Goal: Task Accomplishment & Management: Manage account settings

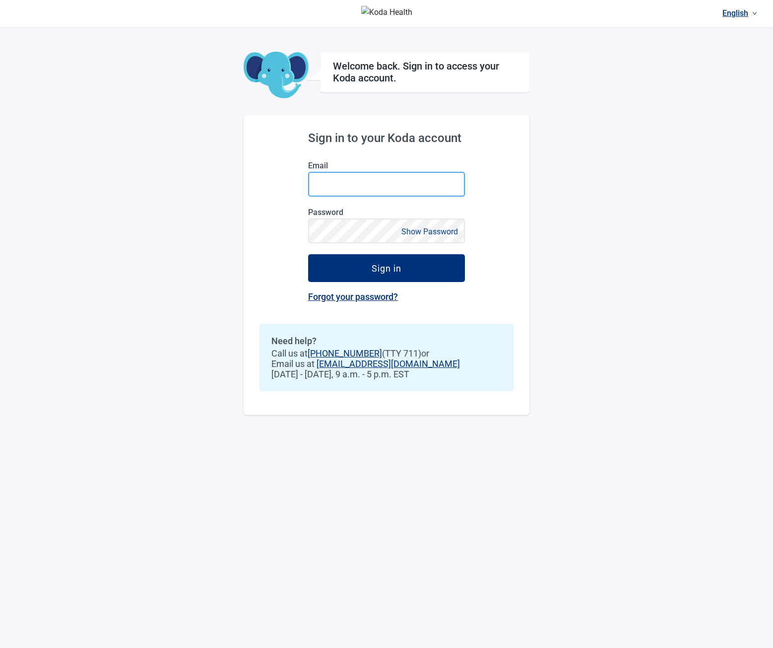
click at [376, 181] on input "Email" at bounding box center [386, 184] width 157 height 25
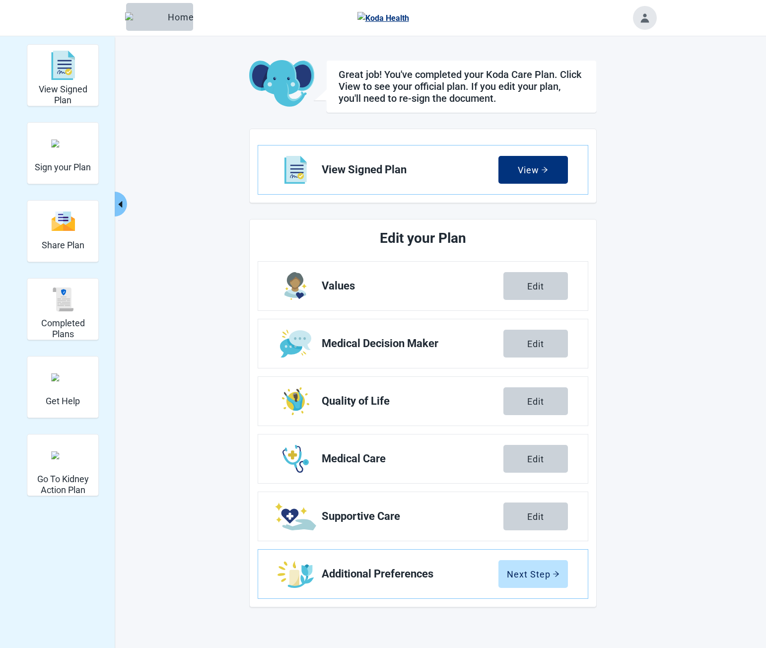
click at [464, 243] on h2 "Edit your Plan" at bounding box center [423, 238] width 256 height 22
drag, startPoint x: 373, startPoint y: 239, endPoint x: 614, endPoint y: 351, distance: 265.8
click at [504, 234] on h2 "Edit your Plan" at bounding box center [423, 238] width 256 height 22
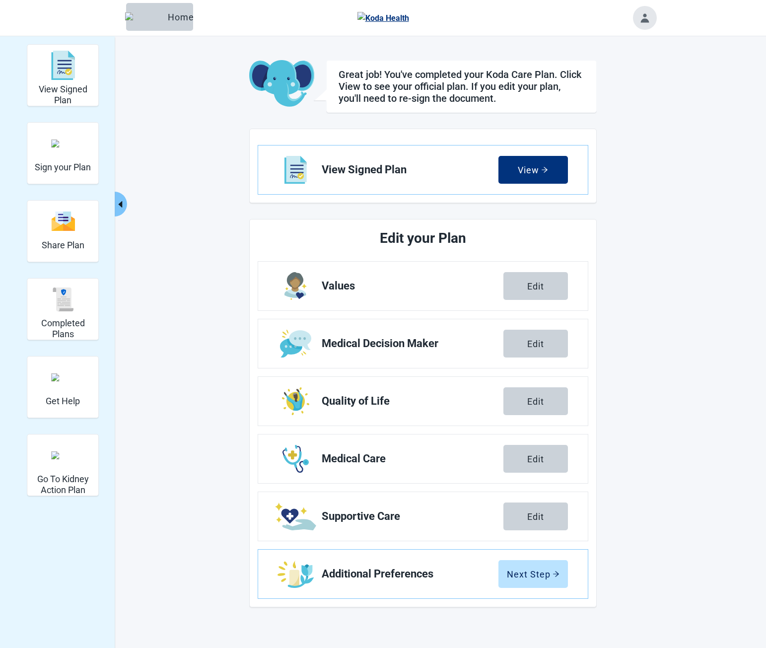
click at [609, 358] on main "Great job! You've completed your Koda Care Plan. Click View to see your officia…" at bounding box center [423, 333] width 467 height 547
click at [397, 242] on h2 "Edit your Plan" at bounding box center [423, 238] width 256 height 22
drag, startPoint x: 413, startPoint y: 241, endPoint x: 491, endPoint y: 243, distance: 77.9
click at [491, 243] on h2 "Edit your Plan" at bounding box center [423, 238] width 256 height 22
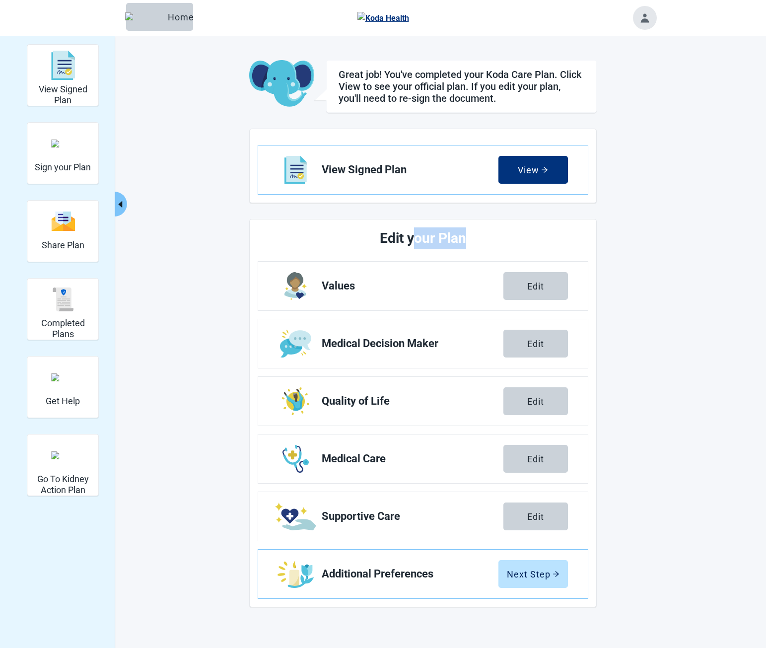
click at [491, 243] on h2 "Edit your Plan" at bounding box center [423, 238] width 256 height 22
drag, startPoint x: 467, startPoint y: 238, endPoint x: 388, endPoint y: 236, distance: 78.4
click at [388, 236] on h2 "Edit your Plan" at bounding box center [423, 238] width 256 height 22
drag, startPoint x: 383, startPoint y: 236, endPoint x: 452, endPoint y: 242, distance: 69.2
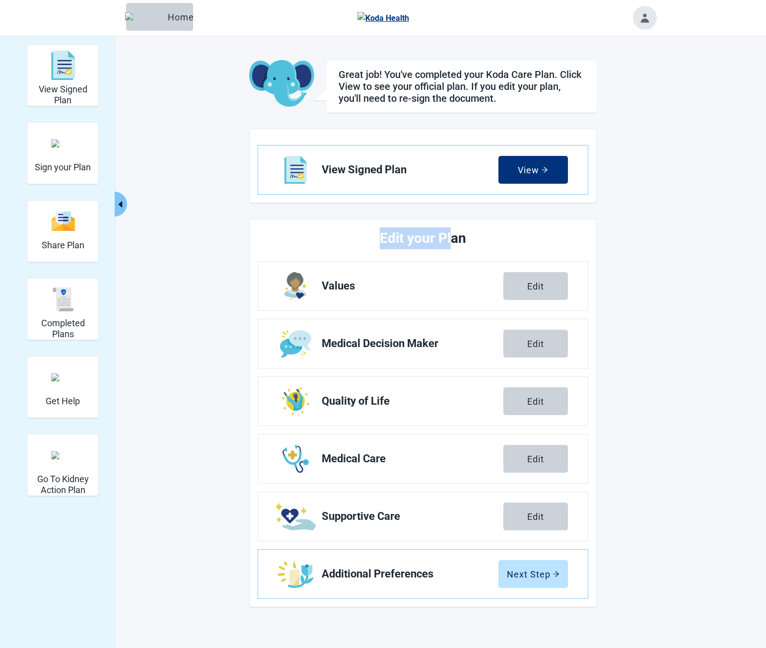
click at [452, 242] on h2 "Edit your Plan" at bounding box center [423, 238] width 256 height 22
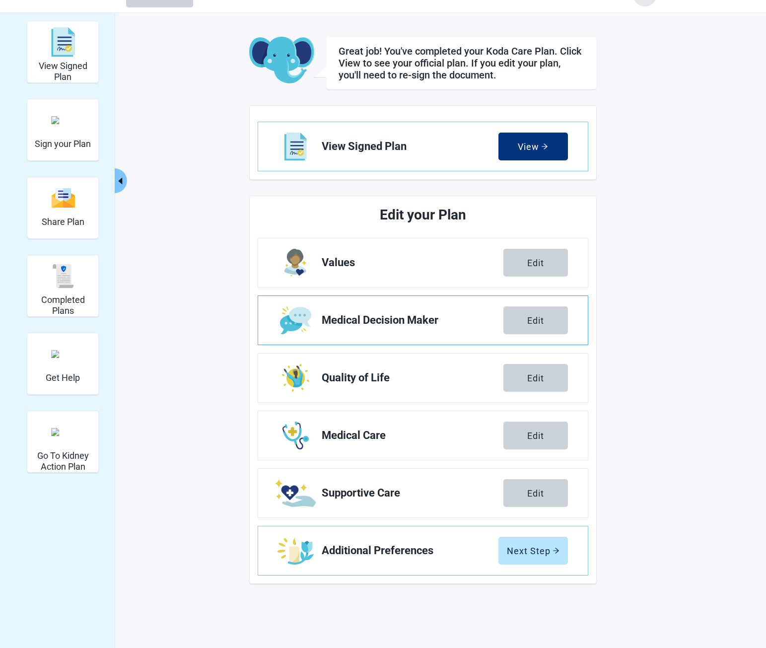
scroll to position [36, 0]
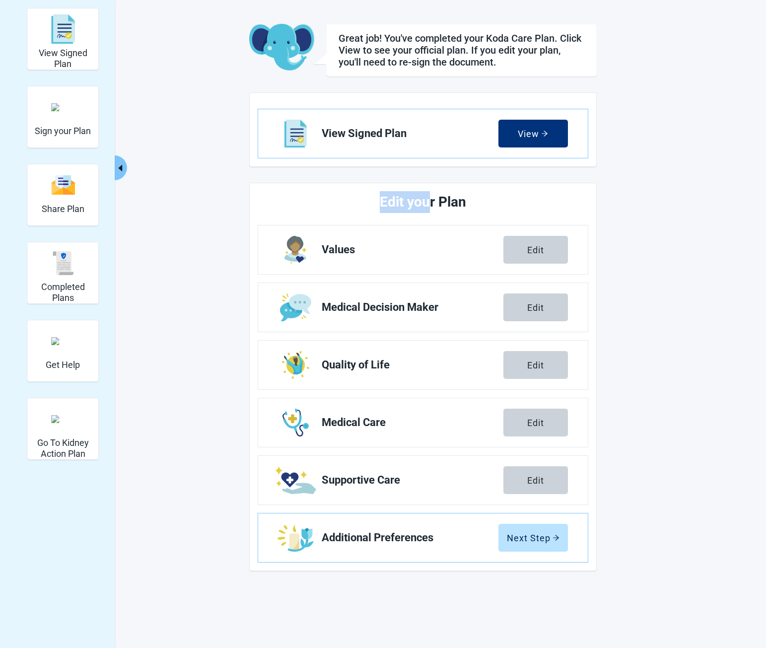
drag, startPoint x: 382, startPoint y: 196, endPoint x: 429, endPoint y: 198, distance: 46.7
click at [428, 198] on h2 "Edit your Plan" at bounding box center [423, 202] width 256 height 22
click at [429, 198] on h2 "Edit your Plan" at bounding box center [423, 202] width 256 height 22
drag, startPoint x: 434, startPoint y: 201, endPoint x: 351, endPoint y: 201, distance: 82.9
click at [351, 201] on h2 "Edit your Plan" at bounding box center [423, 202] width 256 height 22
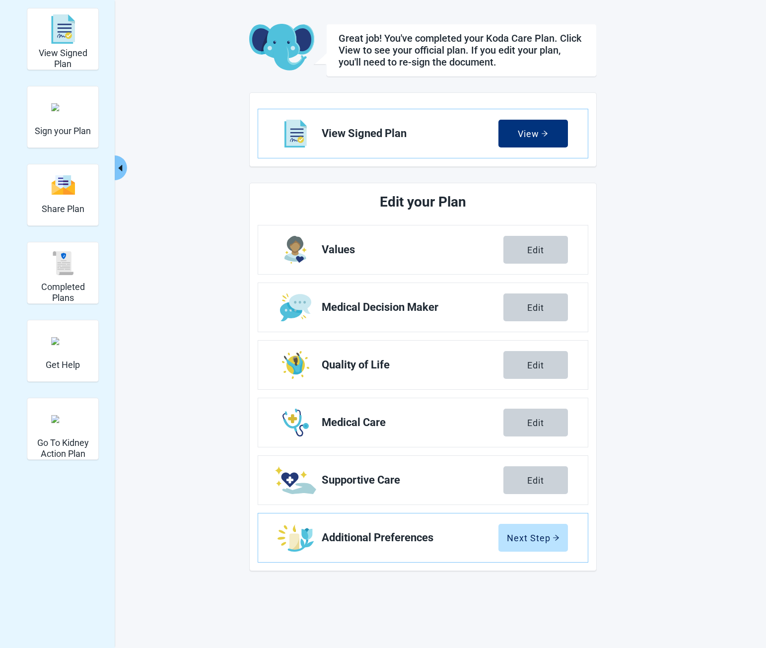
click at [453, 203] on h2 "Edit your Plan" at bounding box center [423, 202] width 256 height 22
drag, startPoint x: 465, startPoint y: 203, endPoint x: 394, endPoint y: 201, distance: 70.5
click at [395, 201] on h2 "Edit your Plan" at bounding box center [423, 202] width 256 height 22
click at [394, 201] on h2 "Edit your Plan" at bounding box center [423, 202] width 256 height 22
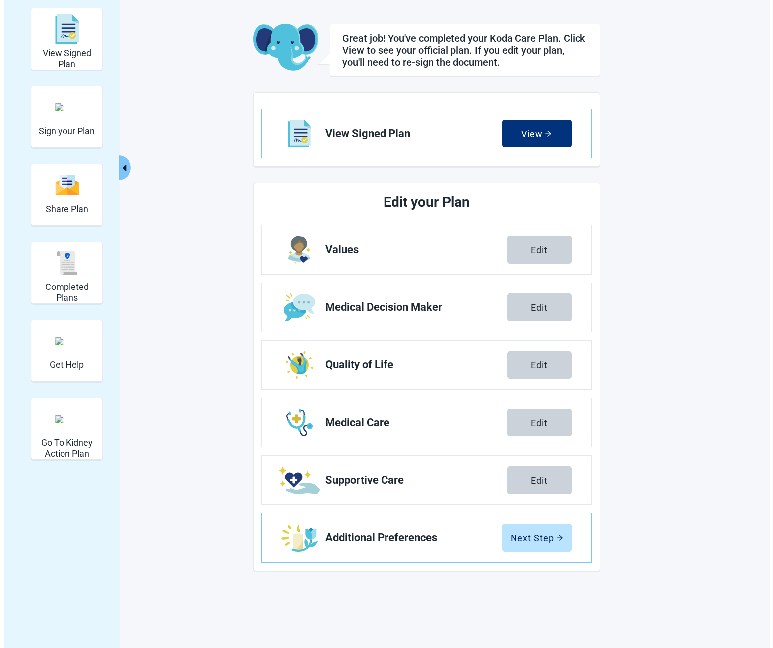
scroll to position [0, 0]
